Goal: Information Seeking & Learning: Learn about a topic

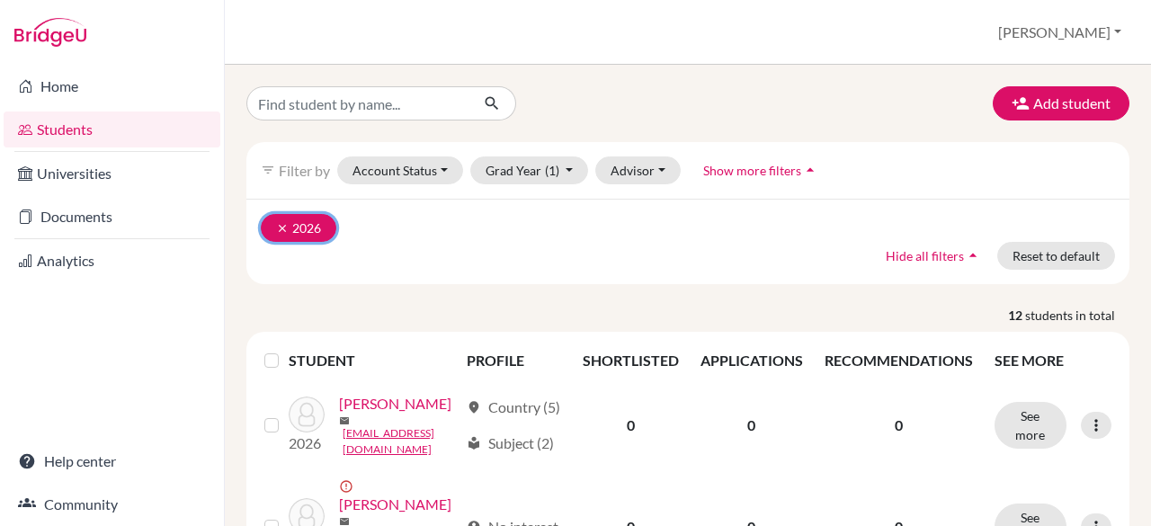
click at [276, 228] on icon "clear" at bounding box center [282, 228] width 13 height 13
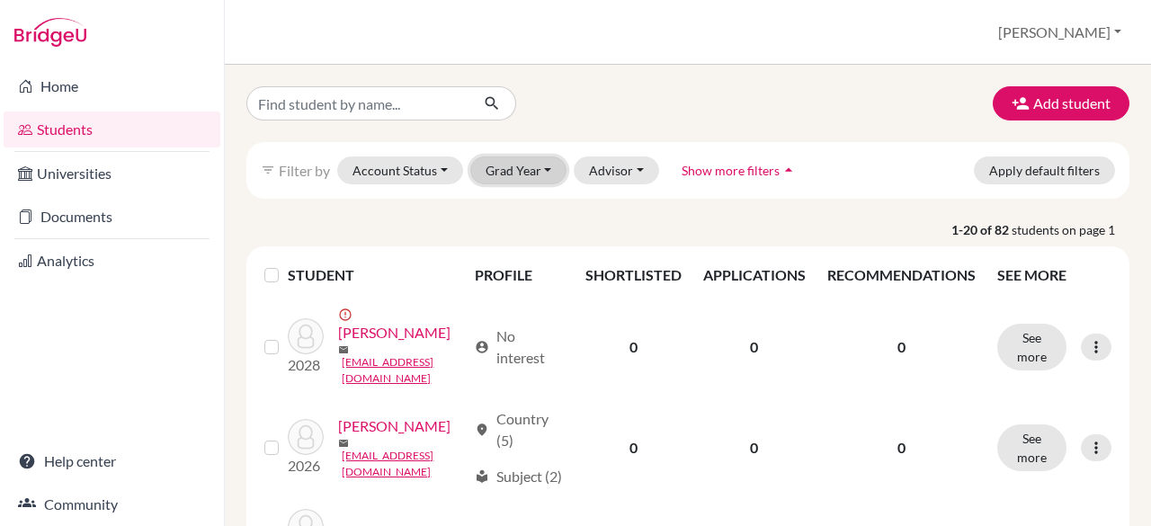
click at [536, 170] on button "Grad Year" at bounding box center [518, 170] width 97 height 28
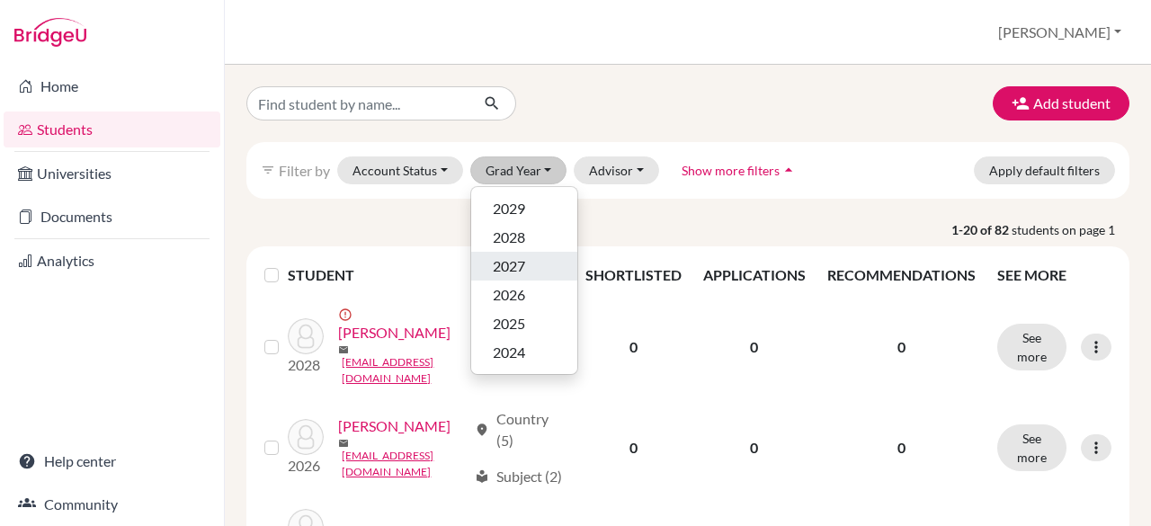
click at [496, 262] on span "2027" at bounding box center [509, 266] width 32 height 22
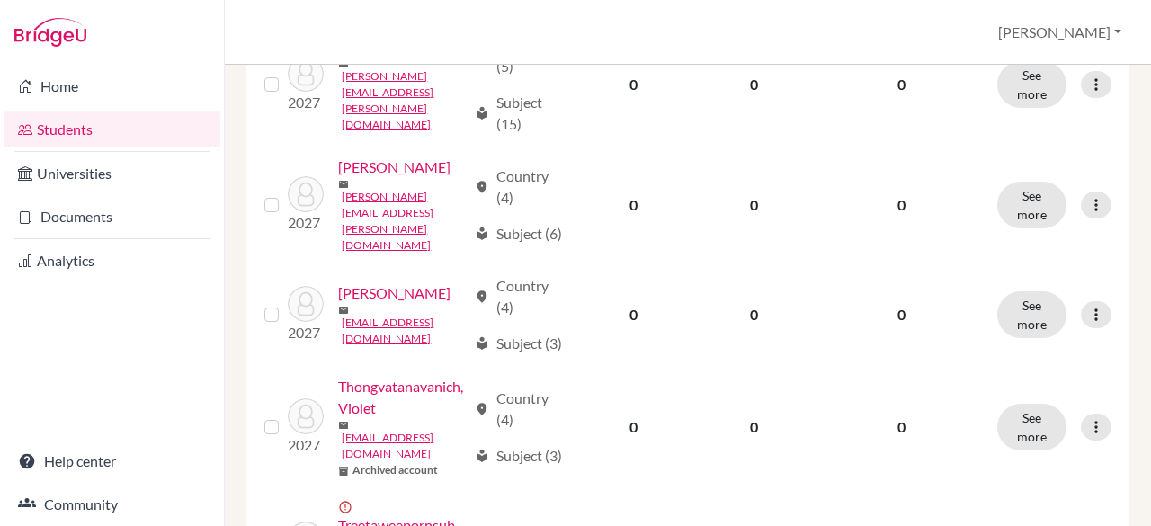
scroll to position [1604, 0]
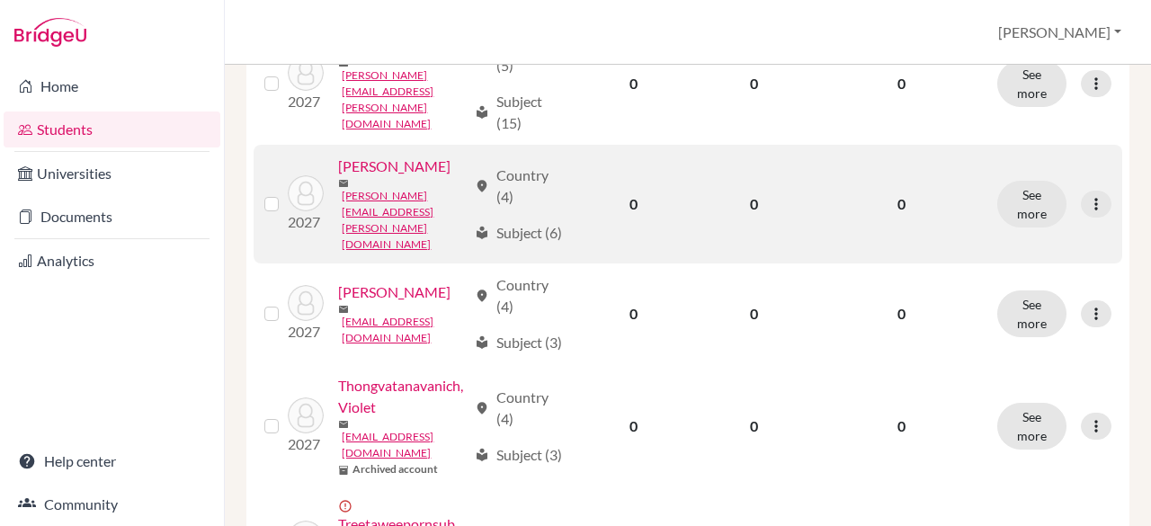
click at [338, 177] on link "[PERSON_NAME]" at bounding box center [394, 167] width 112 height 22
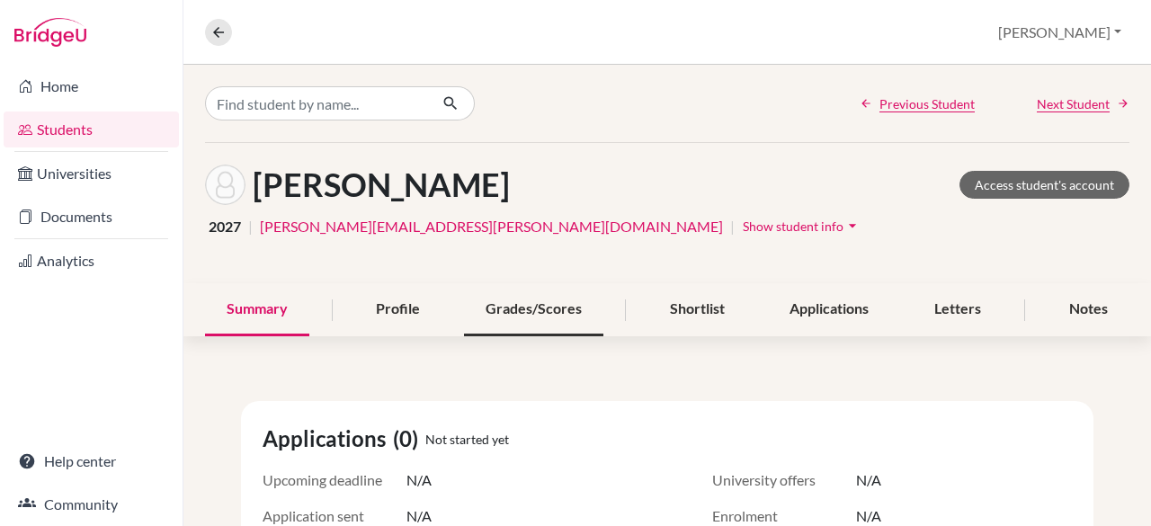
click at [532, 305] on div "Grades/Scores" at bounding box center [533, 309] width 139 height 53
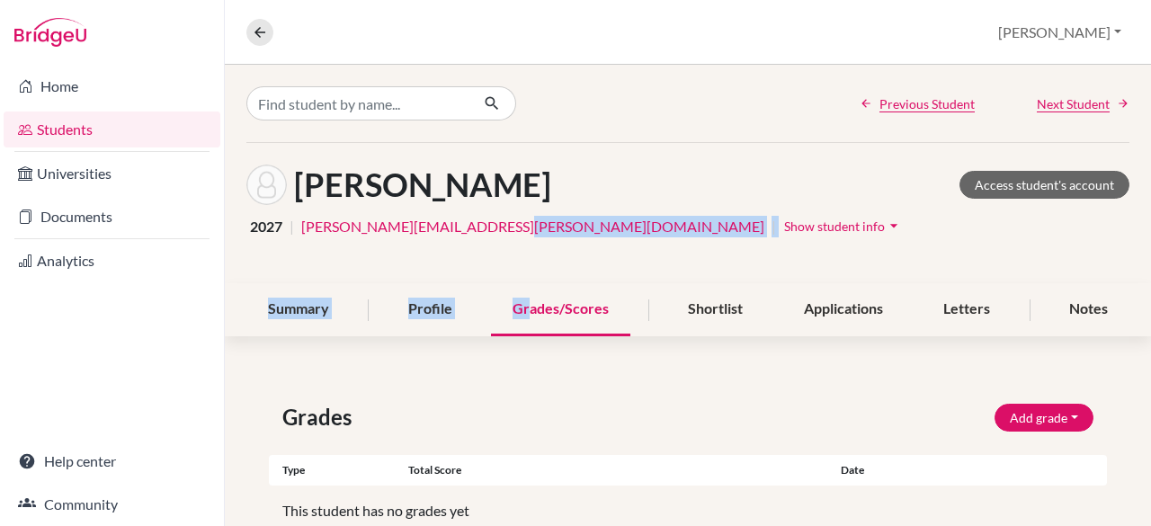
drag, startPoint x: 527, startPoint y: 316, endPoint x: 478, endPoint y: 262, distance: 73.2
click at [478, 262] on div "Previous Student Next Student [PERSON_NAME] Access student's account 2027 | [PE…" at bounding box center [688, 470] width 926 height 810
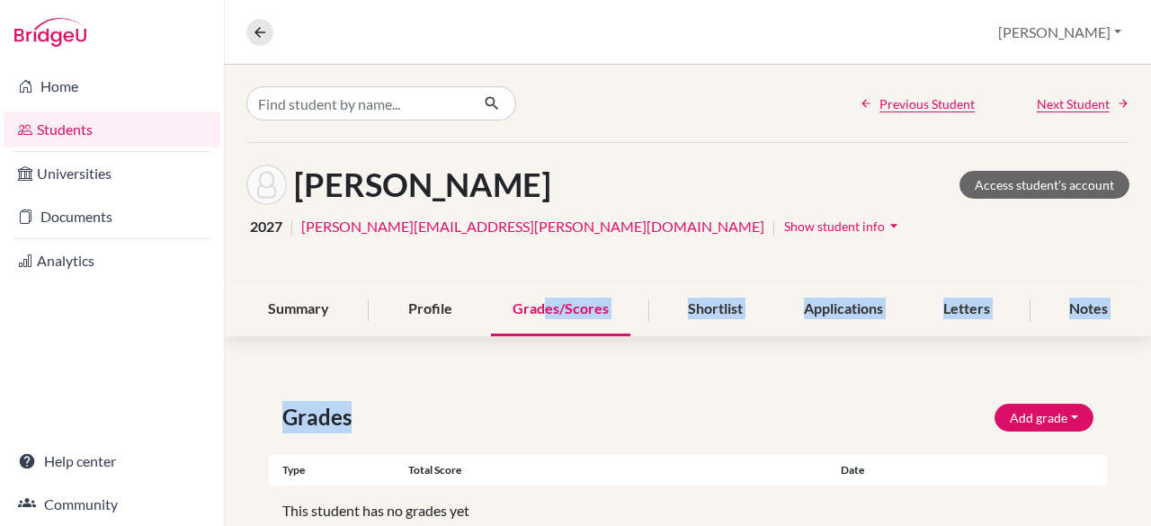
drag, startPoint x: 545, startPoint y: 374, endPoint x: 532, endPoint y: 279, distance: 96.3
click at [532, 279] on div "Previous Student Next Student [PERSON_NAME] Access student's account 2027 | [PE…" at bounding box center [688, 470] width 926 height 810
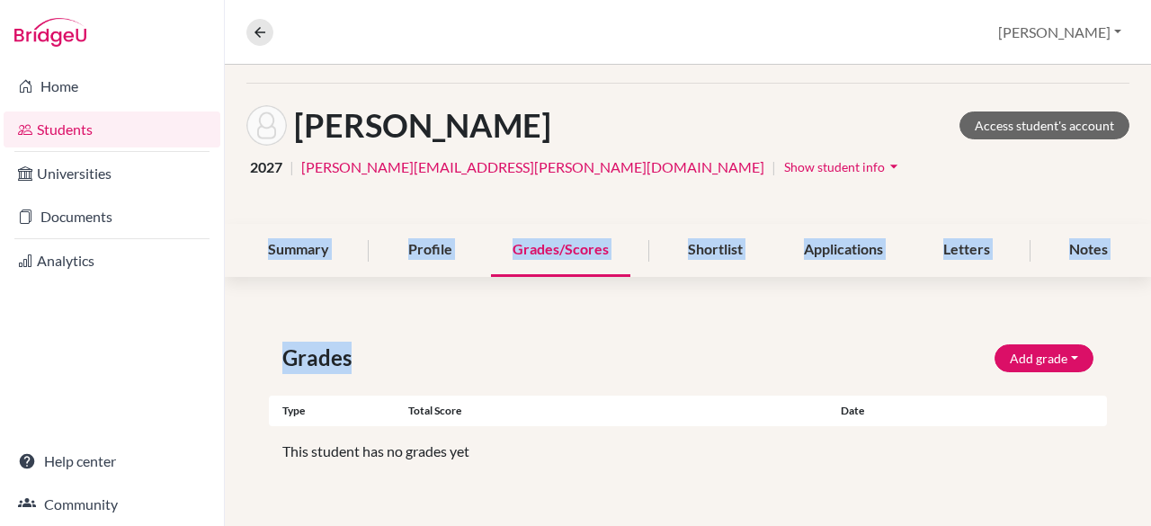
scroll to position [60, 0]
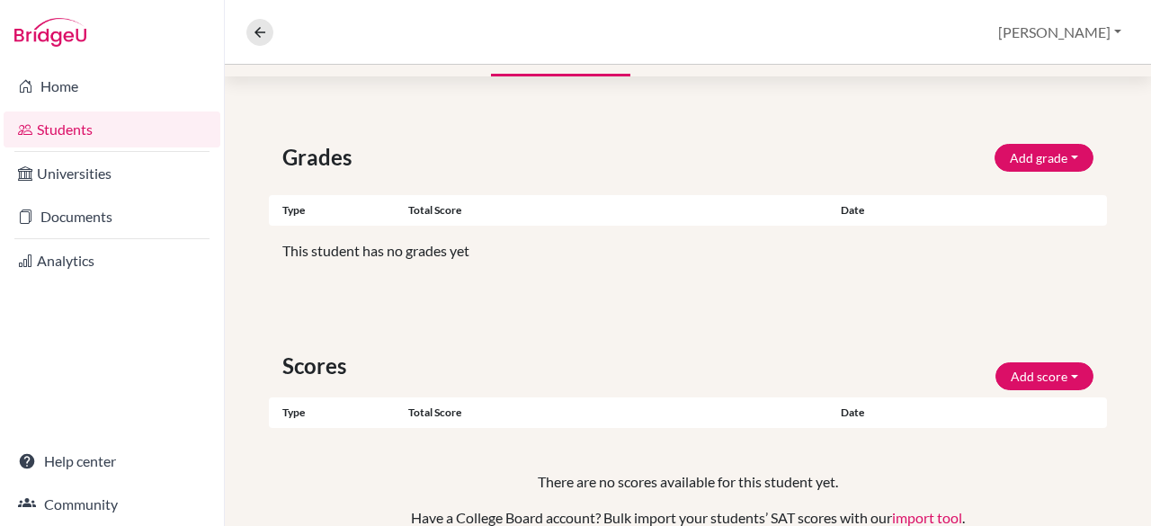
scroll to position [271, 0]
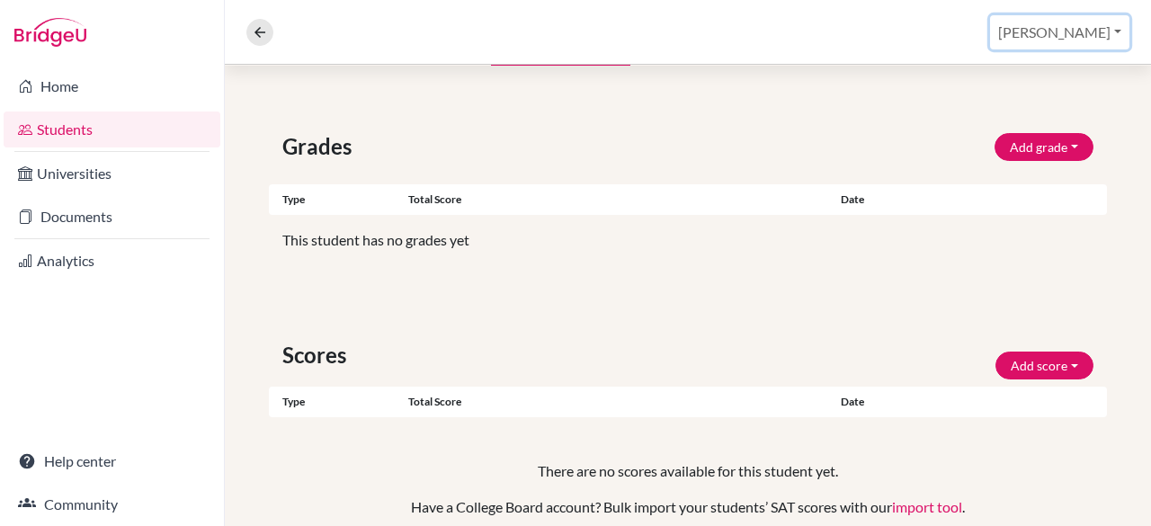
click at [1122, 31] on button "[PERSON_NAME]" at bounding box center [1059, 32] width 139 height 34
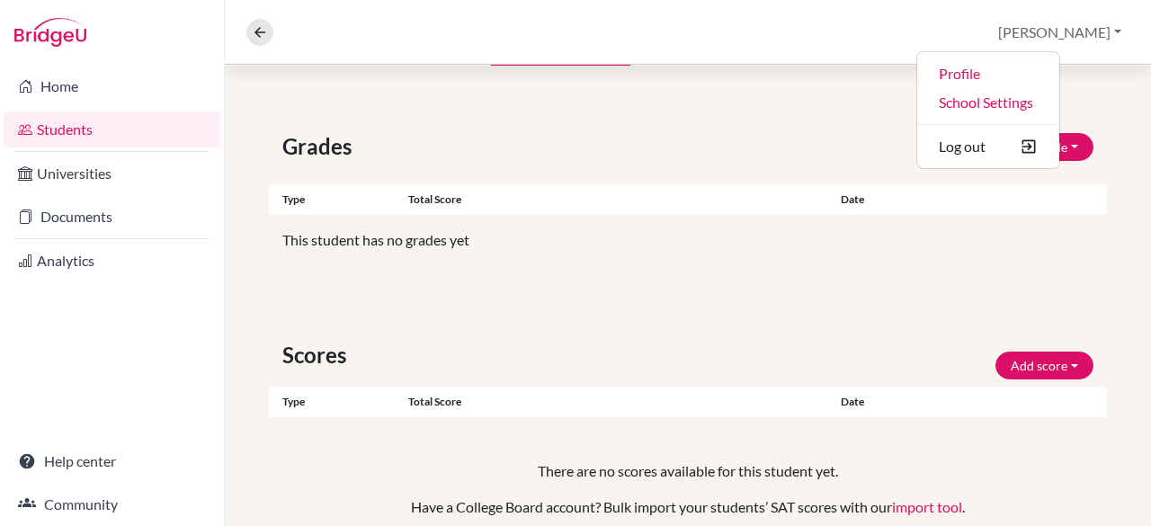
click at [835, 138] on div "Grades Add grade IB Predicted 4.0 GPA Weighted GPA" at bounding box center [688, 146] width 838 height 32
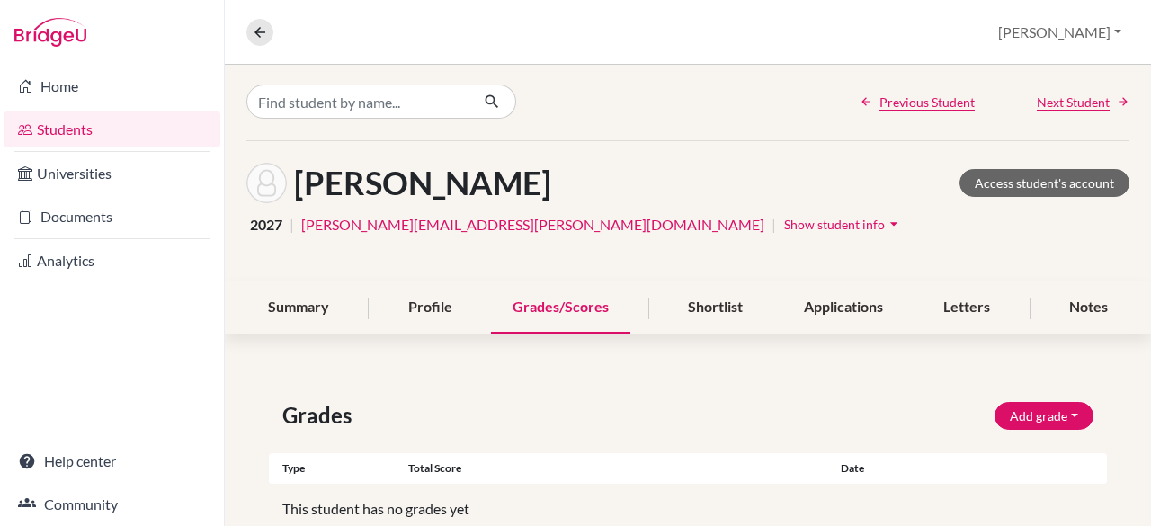
scroll to position [1, 0]
click at [1009, 416] on button "Add grade" at bounding box center [1044, 417] width 99 height 28
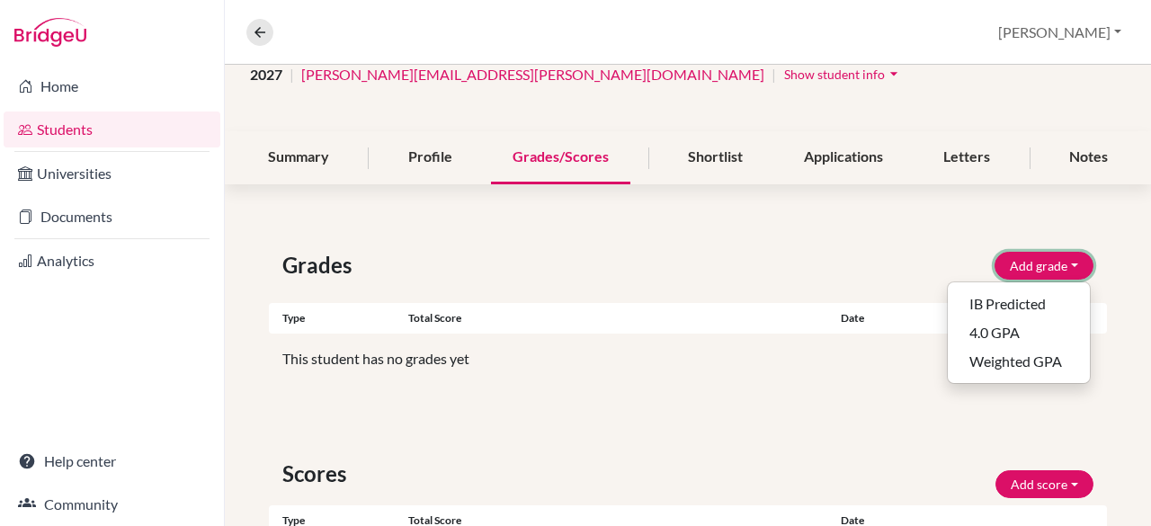
scroll to position [0, 0]
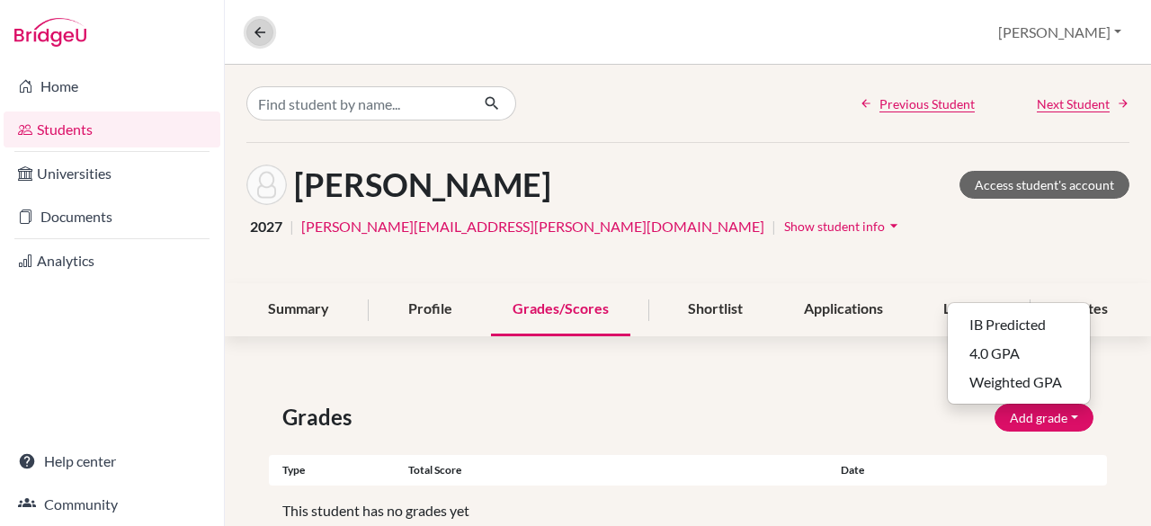
click at [261, 34] on icon at bounding box center [260, 32] width 16 height 16
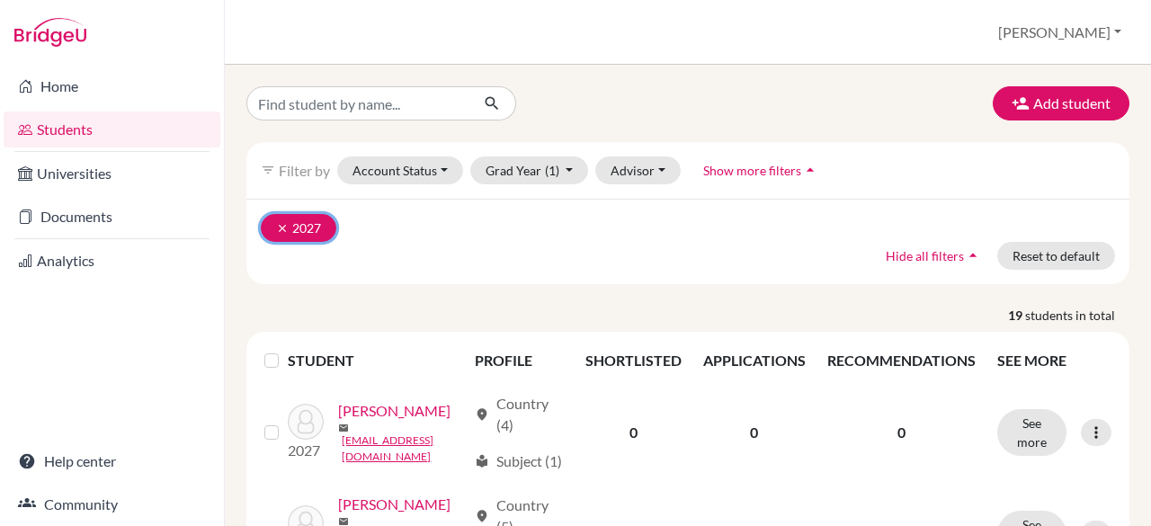
click at [281, 228] on icon "clear" at bounding box center [282, 228] width 13 height 13
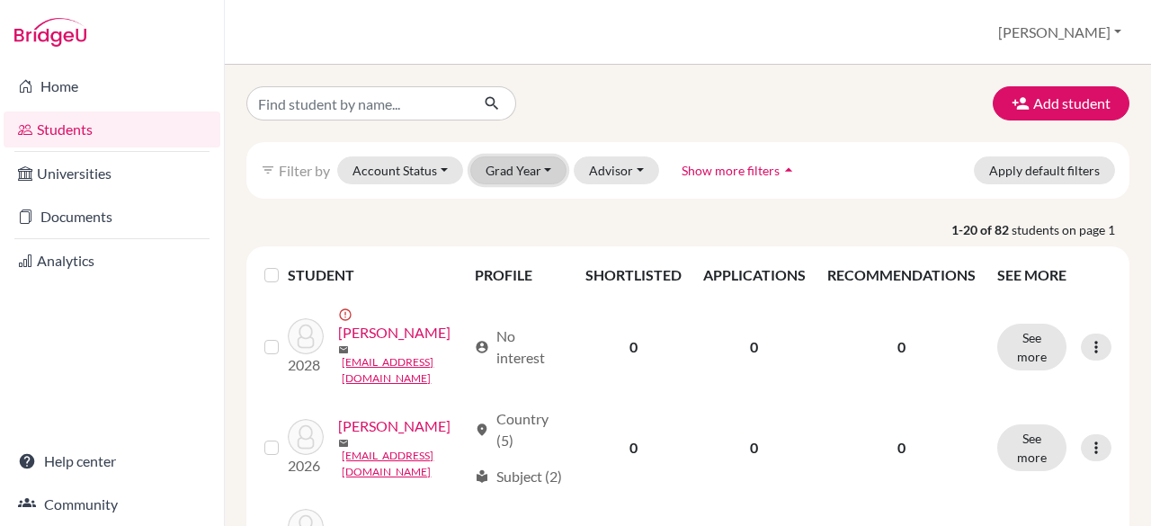
click at [528, 172] on button "Grad Year" at bounding box center [518, 170] width 97 height 28
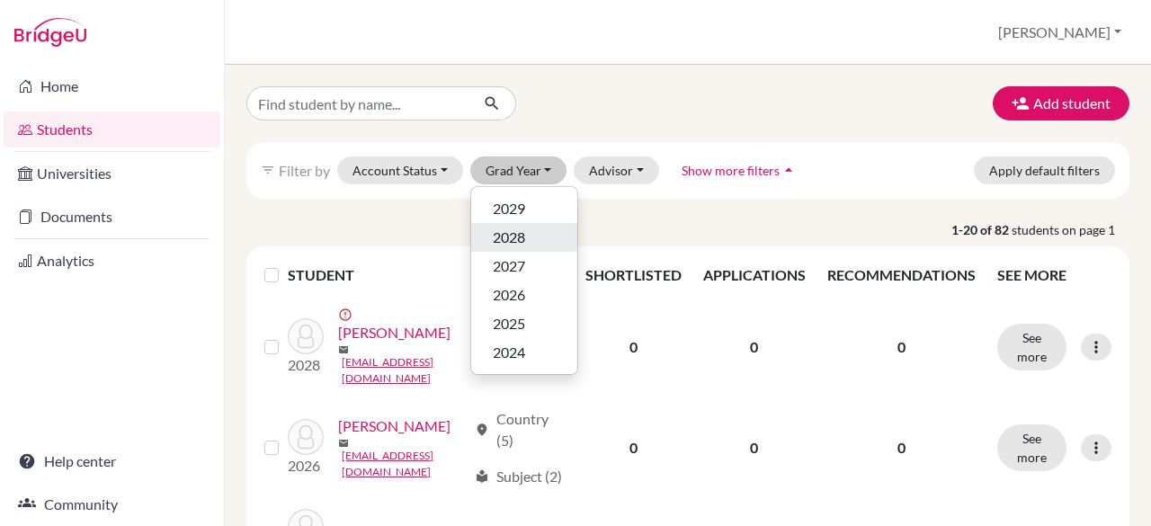
click at [499, 231] on span "2028" at bounding box center [509, 238] width 32 height 22
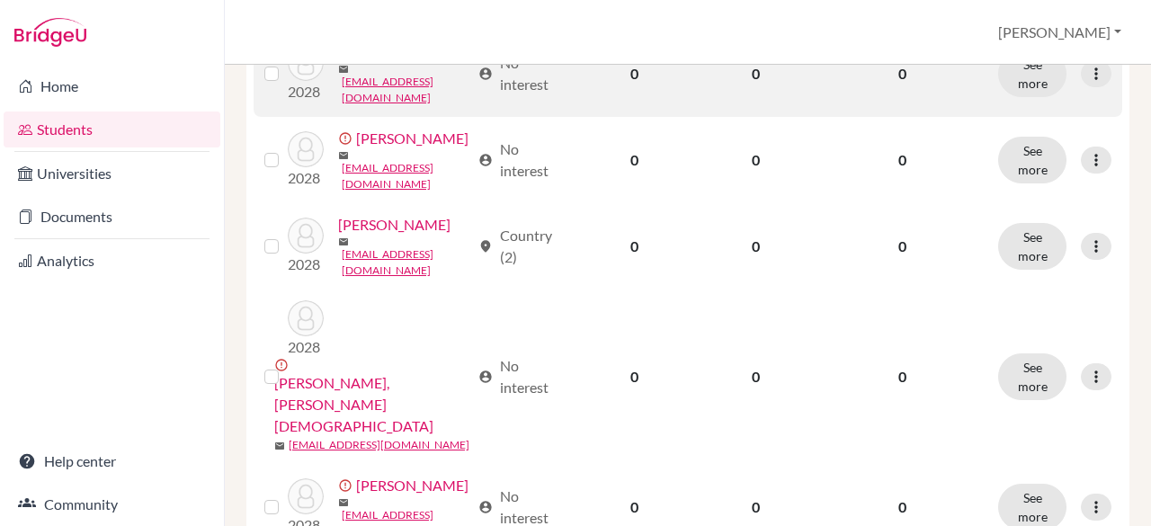
scroll to position [626, 0]
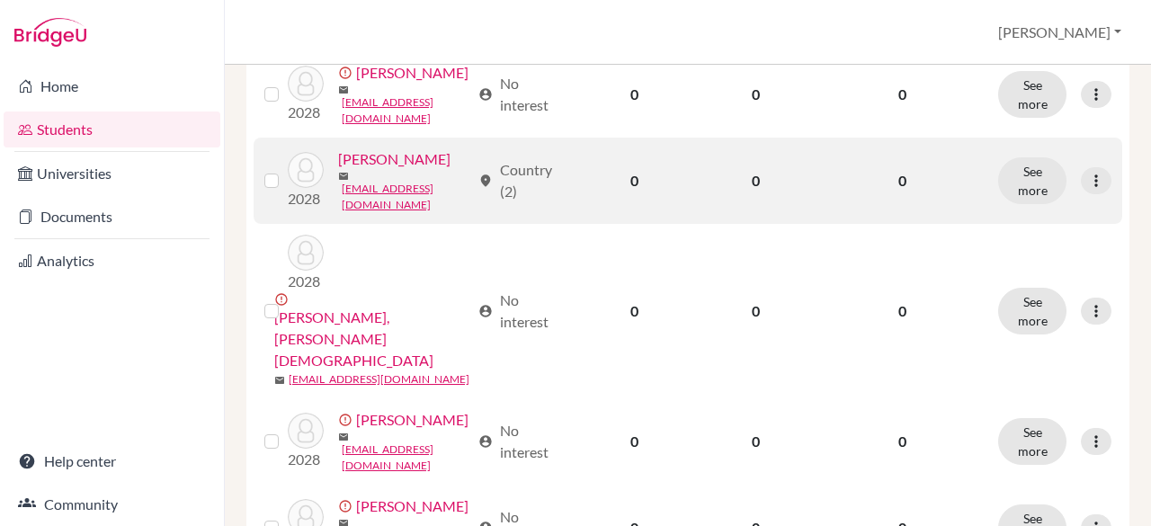
click at [338, 170] on link "[PERSON_NAME]" at bounding box center [394, 159] width 112 height 22
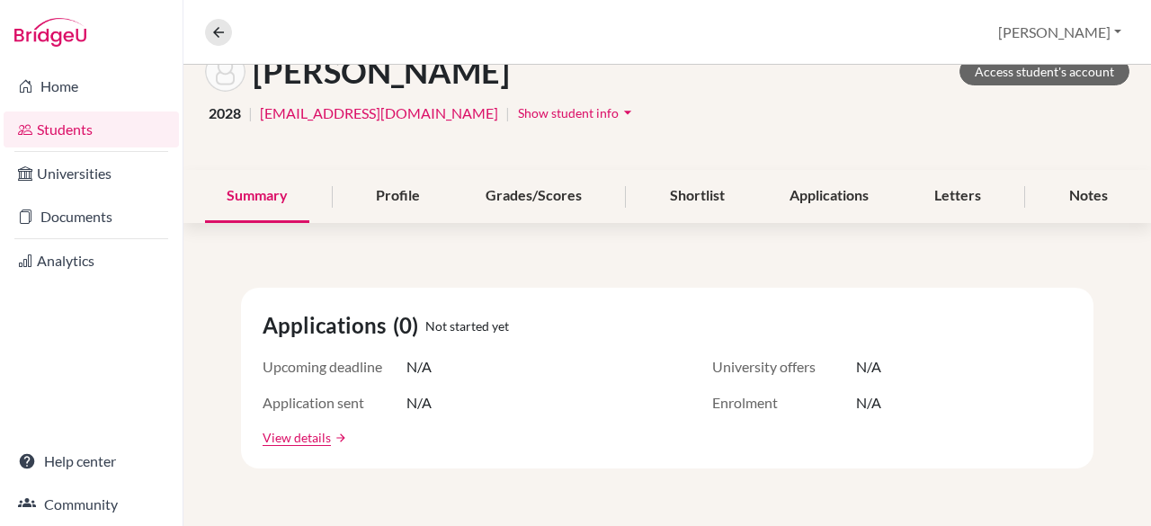
scroll to position [142, 0]
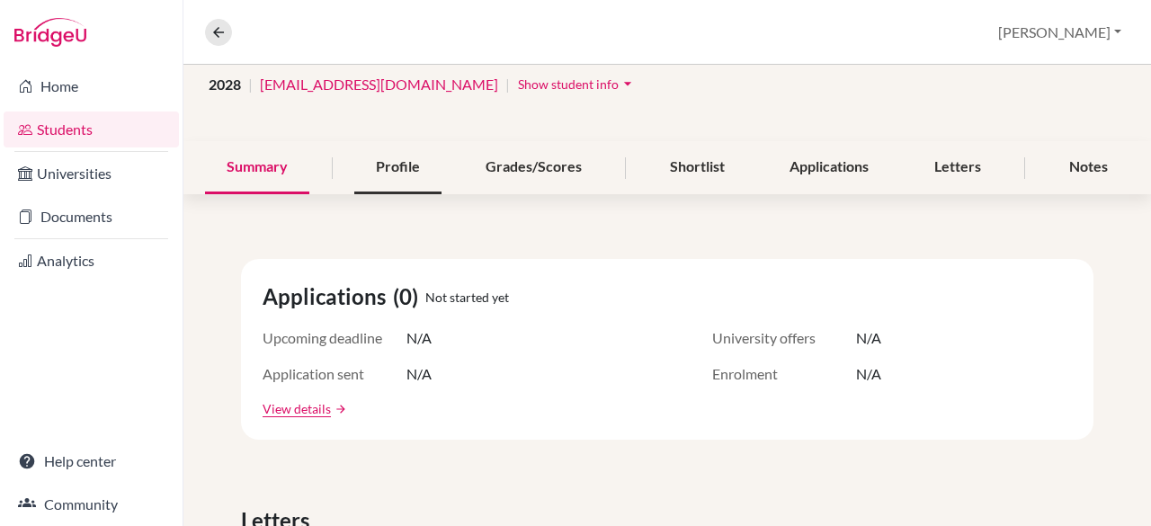
click at [389, 162] on div "Profile" at bounding box center [397, 167] width 87 height 53
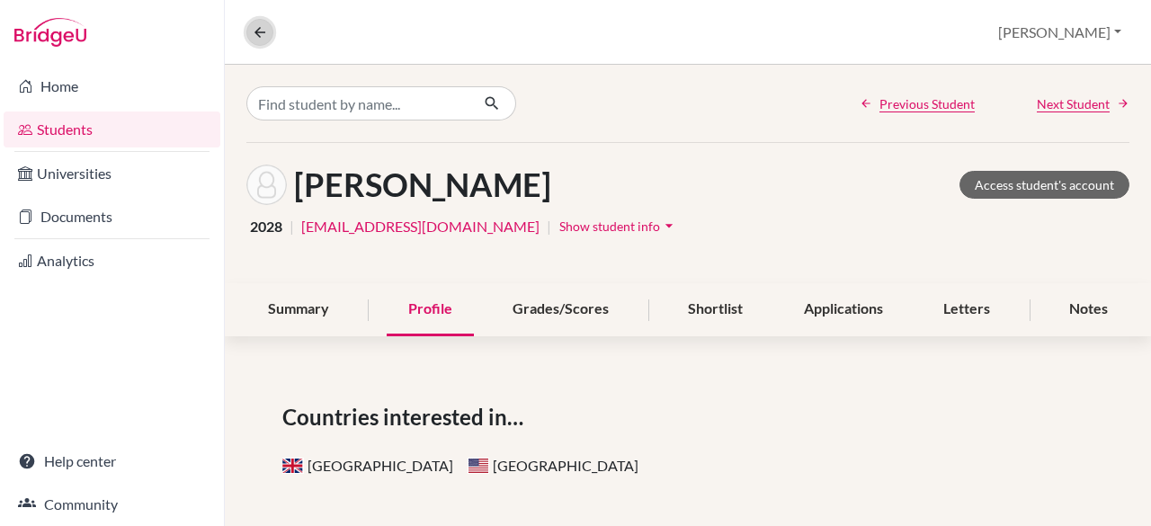
click at [255, 39] on icon at bounding box center [260, 32] width 16 height 16
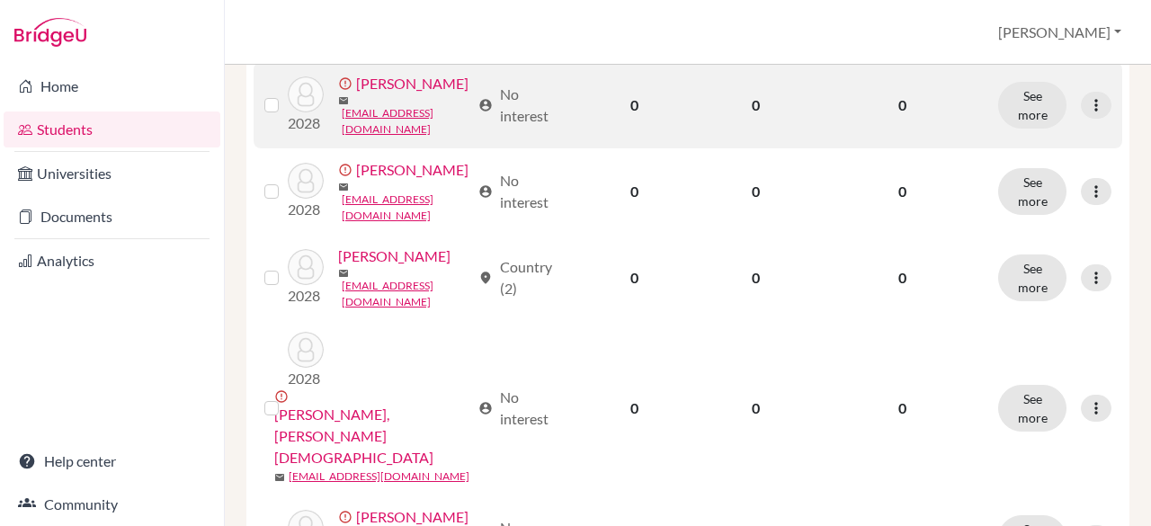
scroll to position [530, 0]
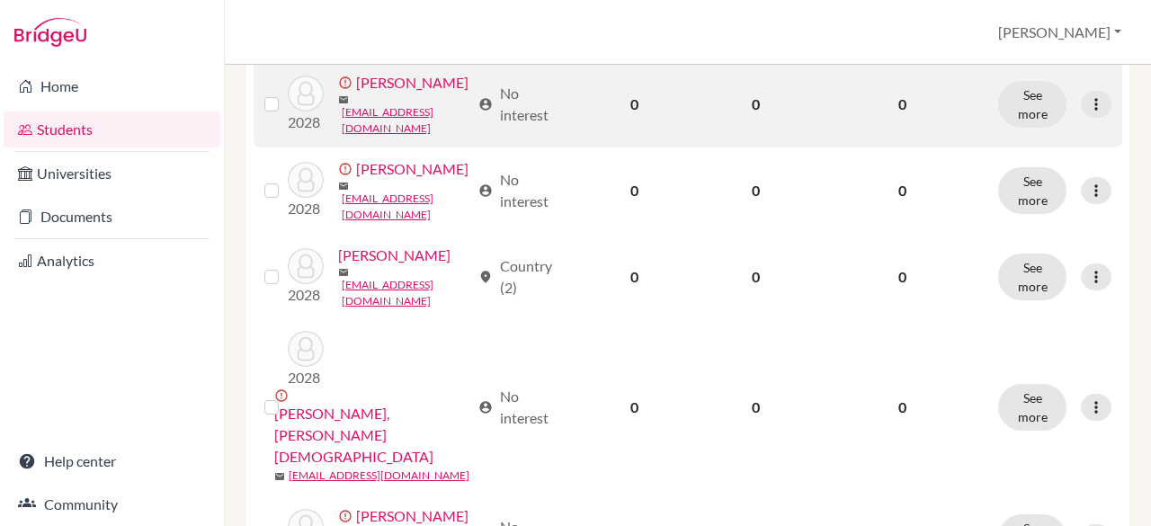
drag, startPoint x: 279, startPoint y: 122, endPoint x: 412, endPoint y: 120, distance: 133.1
click at [412, 94] on div "error_outline [PERSON_NAME]" at bounding box center [404, 83] width 132 height 22
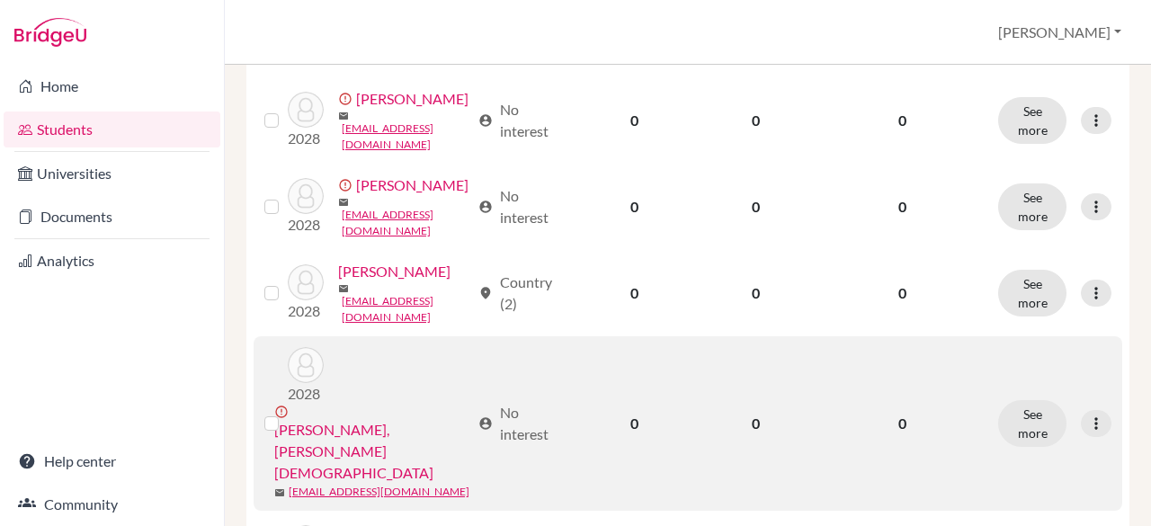
scroll to position [531, 0]
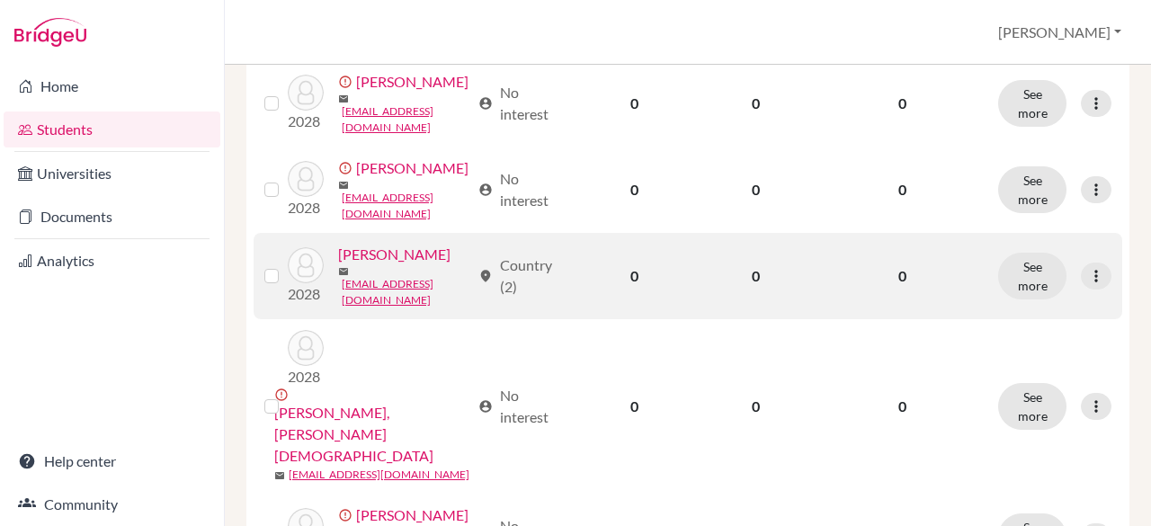
click at [338, 265] on link "[PERSON_NAME]" at bounding box center [394, 255] width 112 height 22
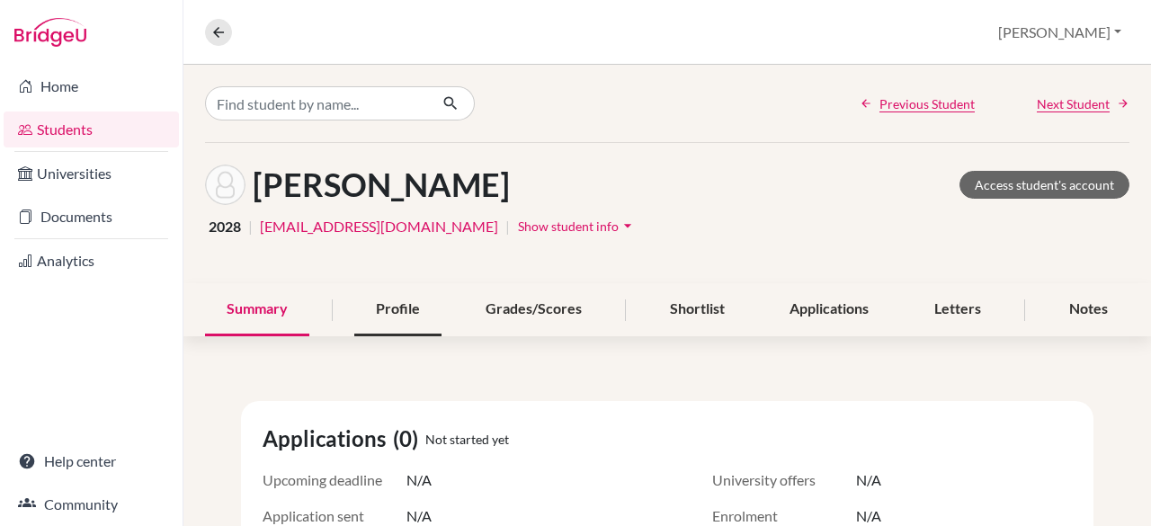
click at [389, 300] on div "Profile" at bounding box center [397, 309] width 87 height 53
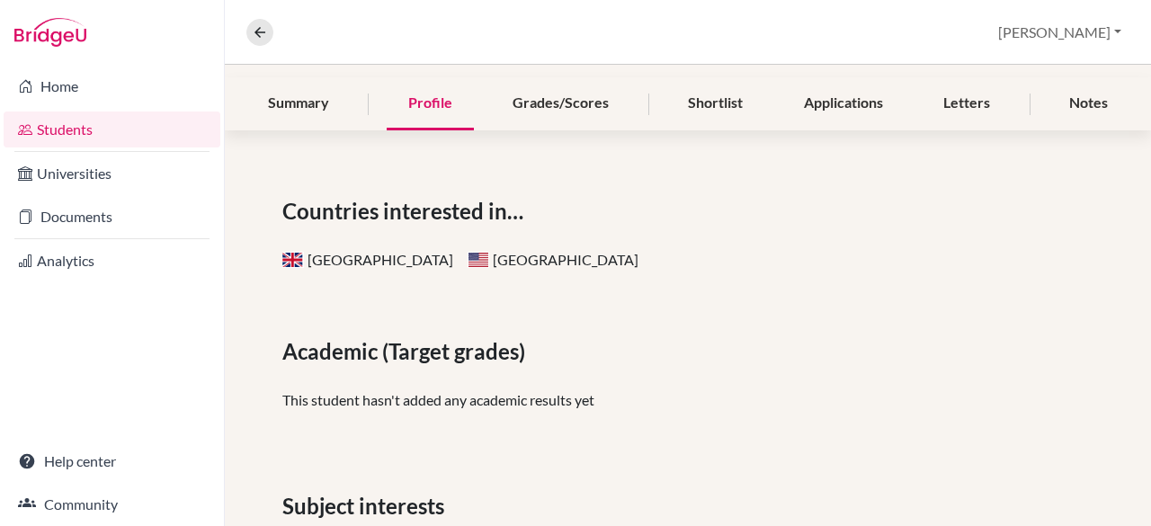
scroll to position [207, 0]
click at [389, 300] on div "Countries interested in… [GEOGRAPHIC_DATA] United States of America Academic (T…" at bounding box center [688, 464] width 926 height 626
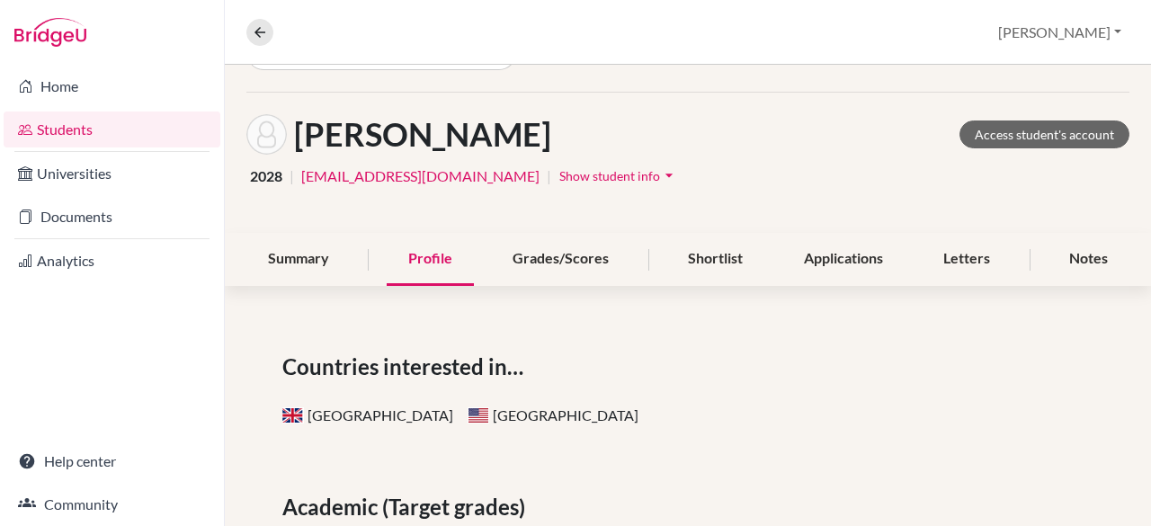
scroll to position [0, 0]
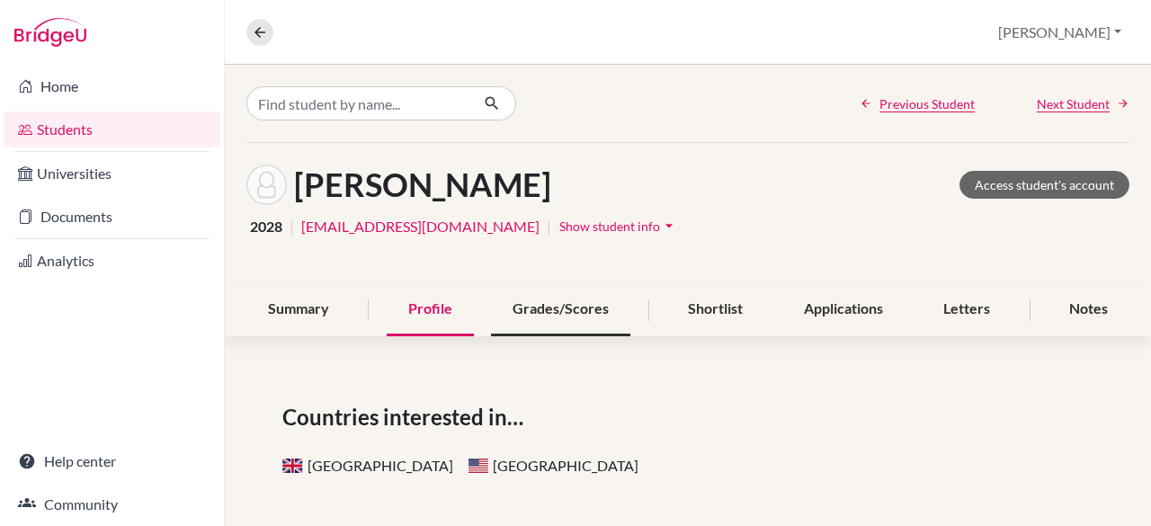
click at [569, 303] on div "Grades/Scores" at bounding box center [560, 309] width 139 height 53
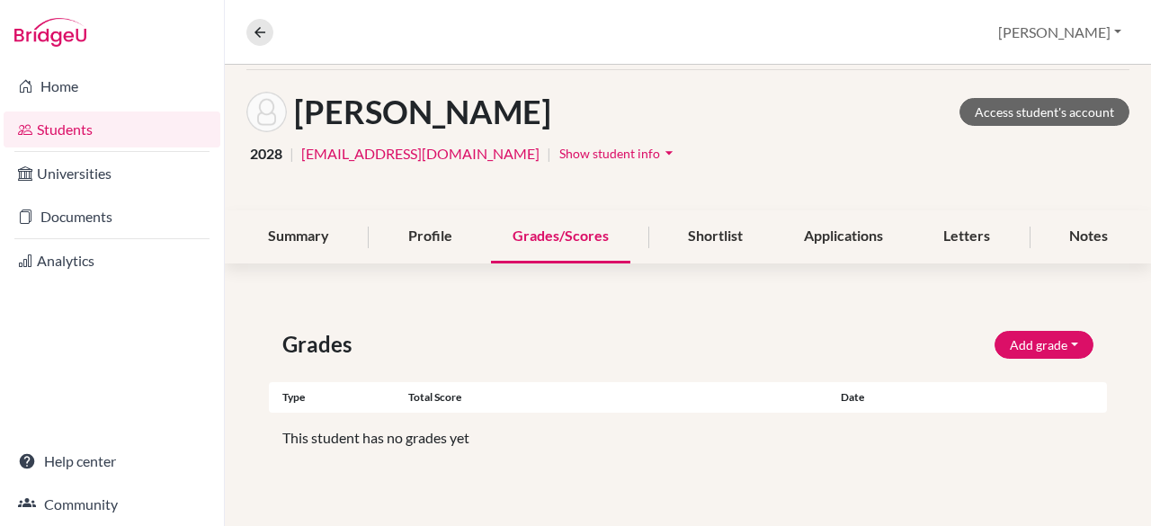
scroll to position [96, 0]
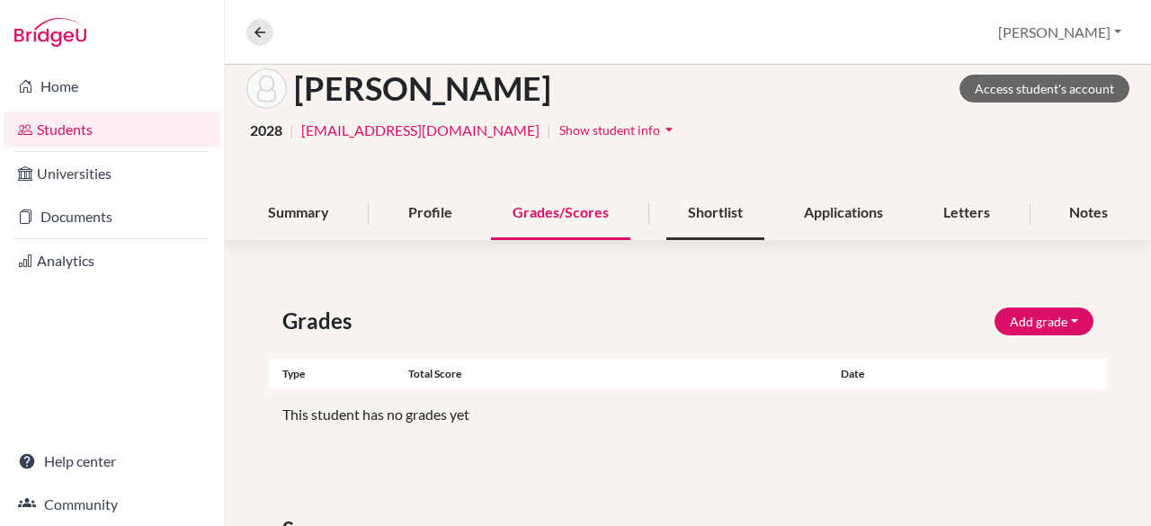
click at [710, 202] on div "Shortlist" at bounding box center [715, 213] width 98 height 53
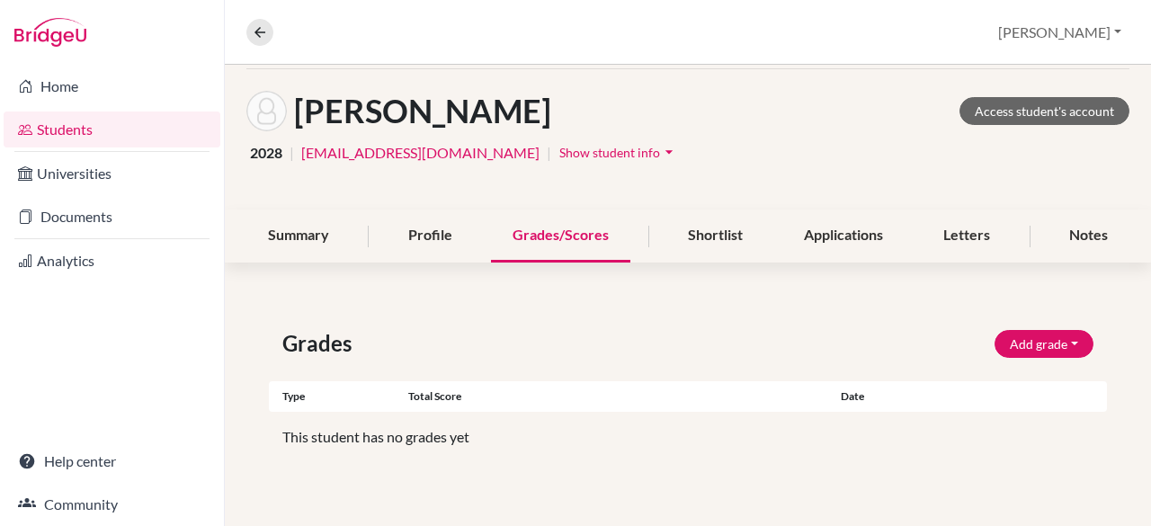
scroll to position [50, 0]
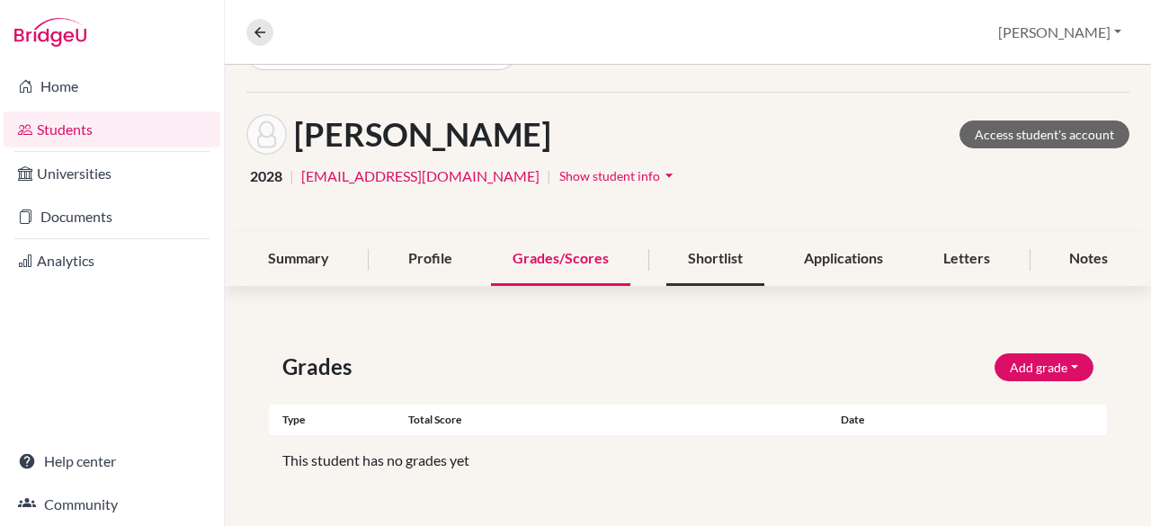
click at [702, 255] on div "Shortlist" at bounding box center [715, 259] width 98 height 53
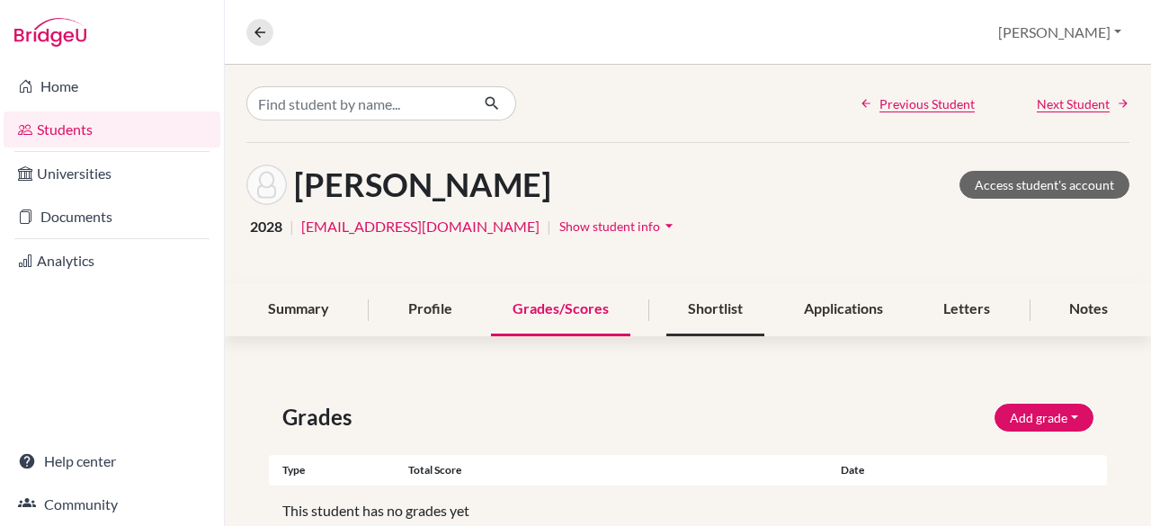
click at [705, 308] on div "Shortlist" at bounding box center [715, 309] width 98 height 53
